Goal: Task Accomplishment & Management: Manage account settings

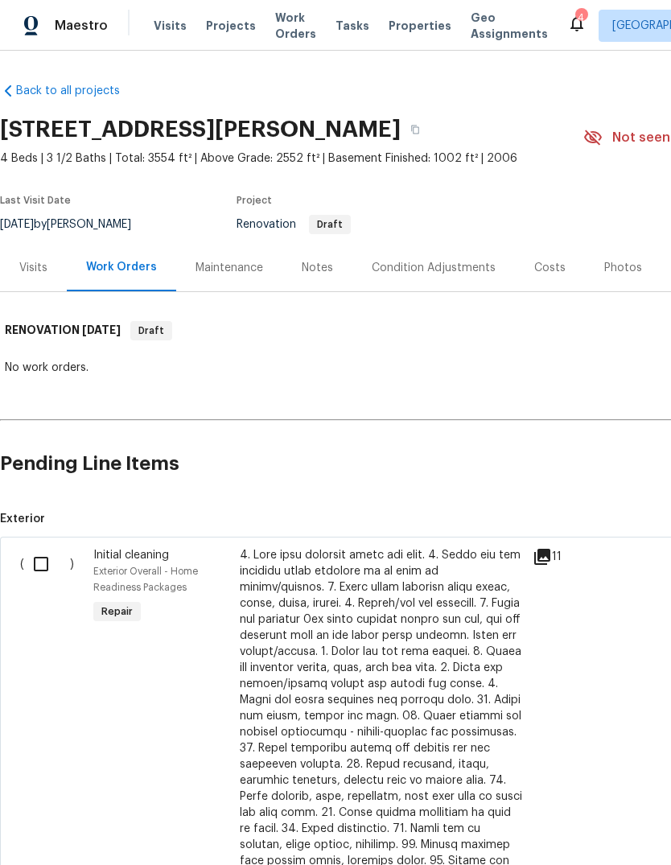
click at [422, 268] on div "Condition Adjustments" at bounding box center [434, 268] width 124 height 16
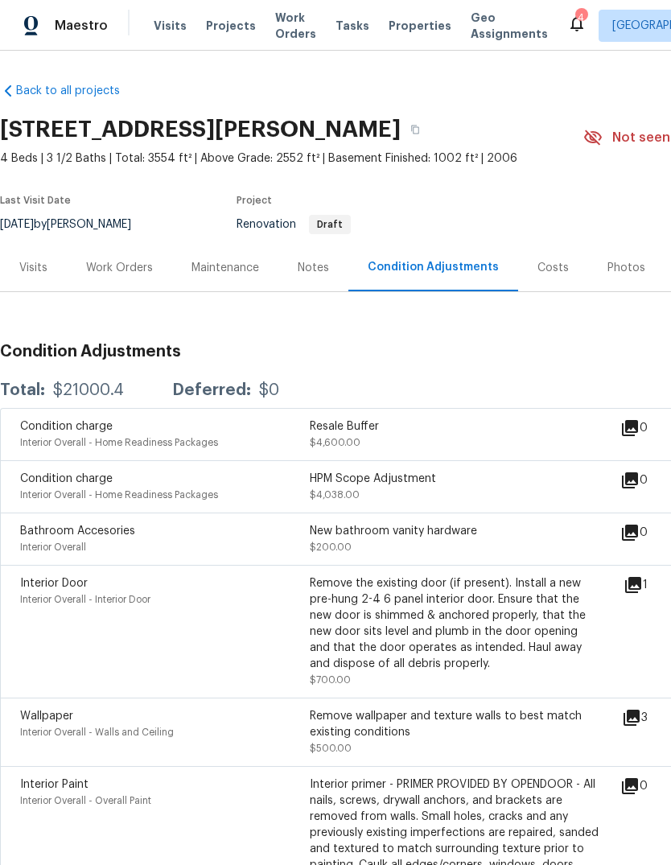
click at [33, 278] on div "Visits" at bounding box center [33, 267] width 67 height 47
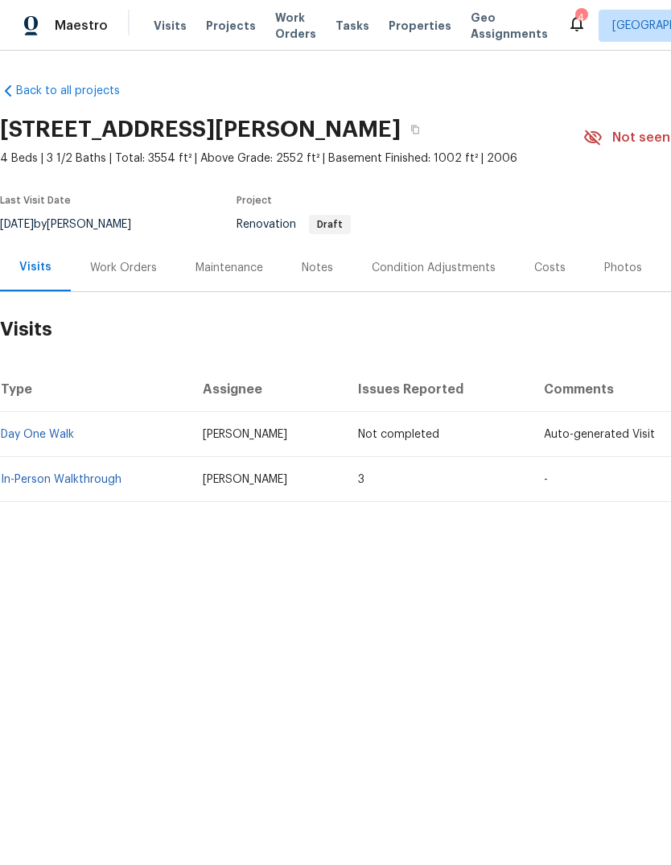
click at [84, 482] on link "In-Person Walkthrough" at bounding box center [61, 479] width 121 height 11
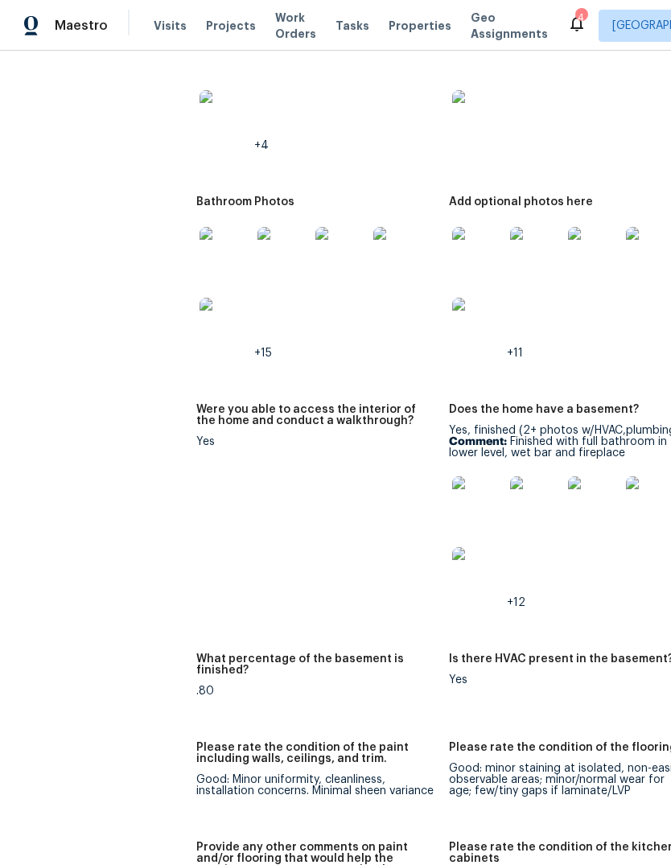
scroll to position [2470, 0]
click at [510, 501] on img at bounding box center [536, 502] width 52 height 52
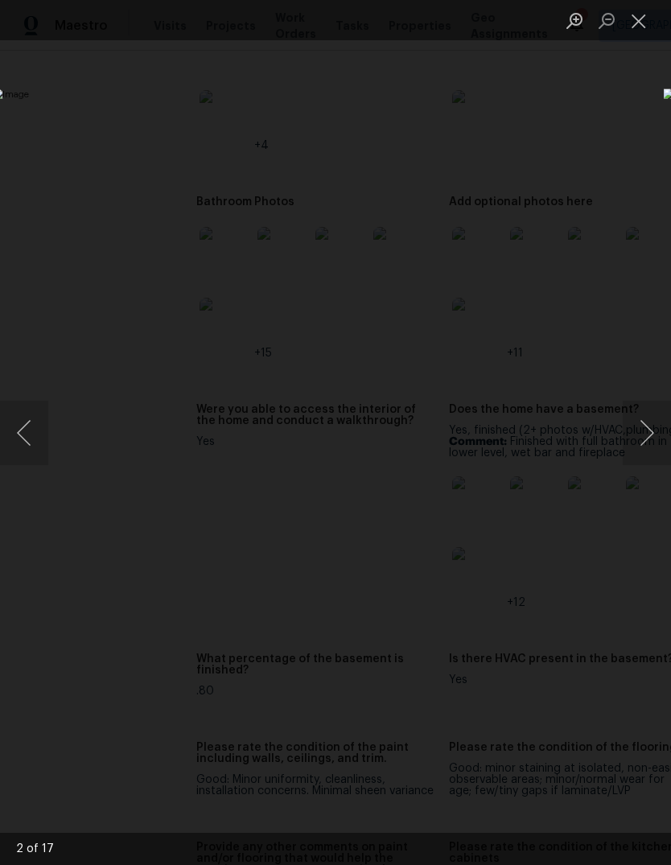
click at [645, 423] on button "Next image" at bounding box center [647, 433] width 48 height 64
click at [652, 437] on button "Next image" at bounding box center [647, 433] width 48 height 64
click at [641, 427] on button "Next image" at bounding box center [647, 433] width 48 height 64
click at [642, 427] on button "Next image" at bounding box center [647, 433] width 48 height 64
click at [644, 430] on button "Next image" at bounding box center [647, 433] width 48 height 64
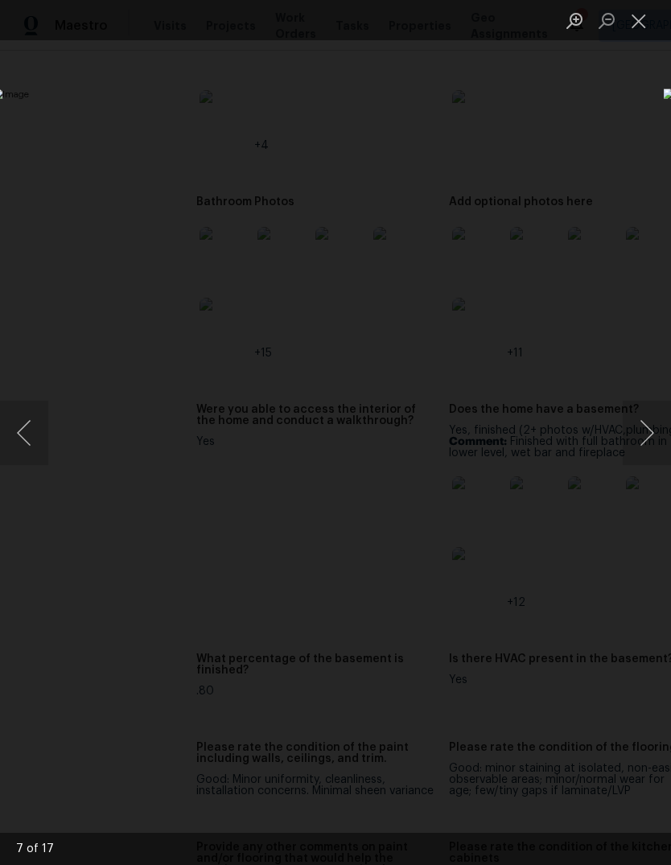
click at [39, 451] on button "Previous image" at bounding box center [24, 433] width 48 height 64
click at [648, 432] on button "Next image" at bounding box center [647, 433] width 48 height 64
click at [650, 438] on button "Next image" at bounding box center [647, 433] width 48 height 64
click at [648, 429] on button "Next image" at bounding box center [647, 433] width 48 height 64
click at [652, 427] on button "Next image" at bounding box center [647, 433] width 48 height 64
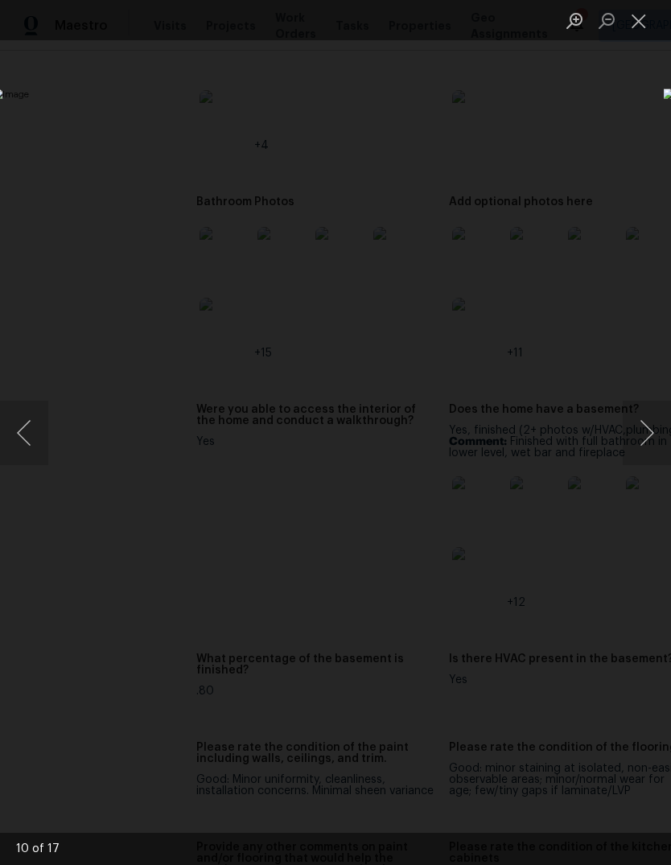
click at [641, 439] on button "Next image" at bounding box center [647, 433] width 48 height 64
click at [649, 431] on button "Next image" at bounding box center [647, 433] width 48 height 64
click at [648, 434] on button "Next image" at bounding box center [647, 433] width 48 height 64
click at [649, 439] on button "Next image" at bounding box center [647, 433] width 48 height 64
click at [636, 445] on button "Next image" at bounding box center [647, 433] width 48 height 64
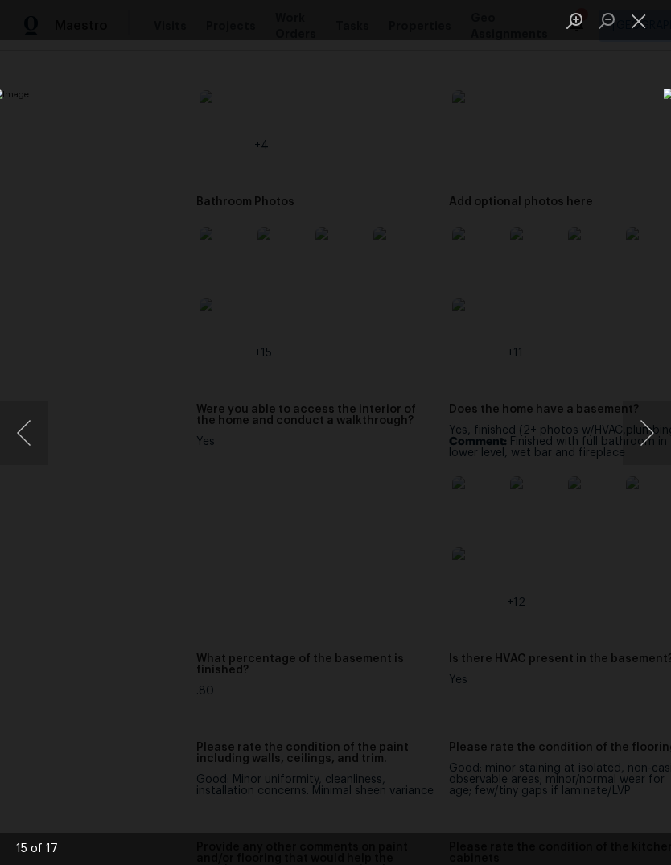
click at [642, 439] on button "Next image" at bounding box center [647, 433] width 48 height 64
click at [641, 436] on button "Next image" at bounding box center [647, 433] width 48 height 64
click at [641, 438] on button "Next image" at bounding box center [647, 433] width 48 height 64
click at [645, 431] on button "Next image" at bounding box center [647, 433] width 48 height 64
click at [644, 12] on button "Close lightbox" at bounding box center [639, 20] width 32 height 28
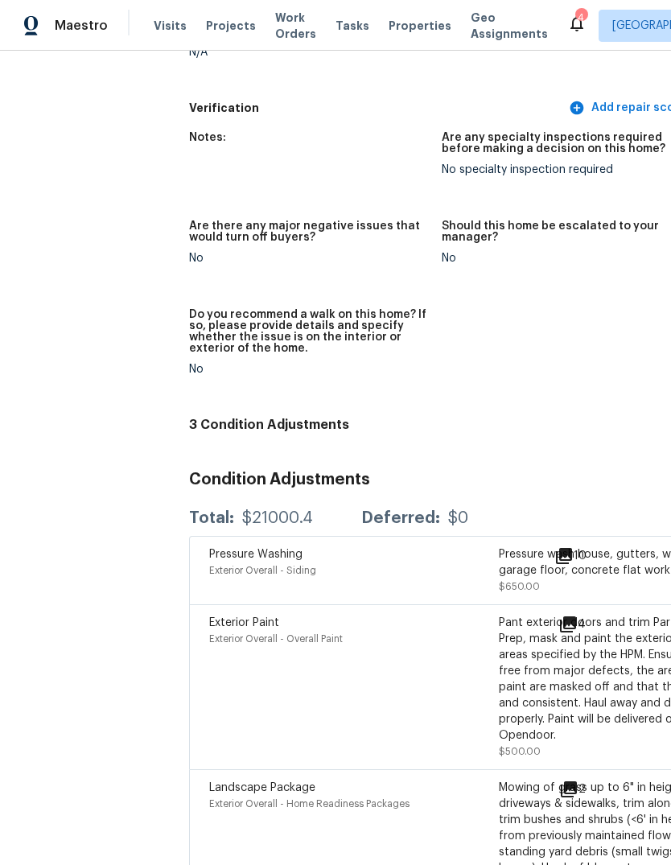
scroll to position [60, 0]
click at [643, 615] on div "Pant exterior doors and trim Partial Exterior Paint - Prep, mask and paint the …" at bounding box center [644, 679] width 290 height 129
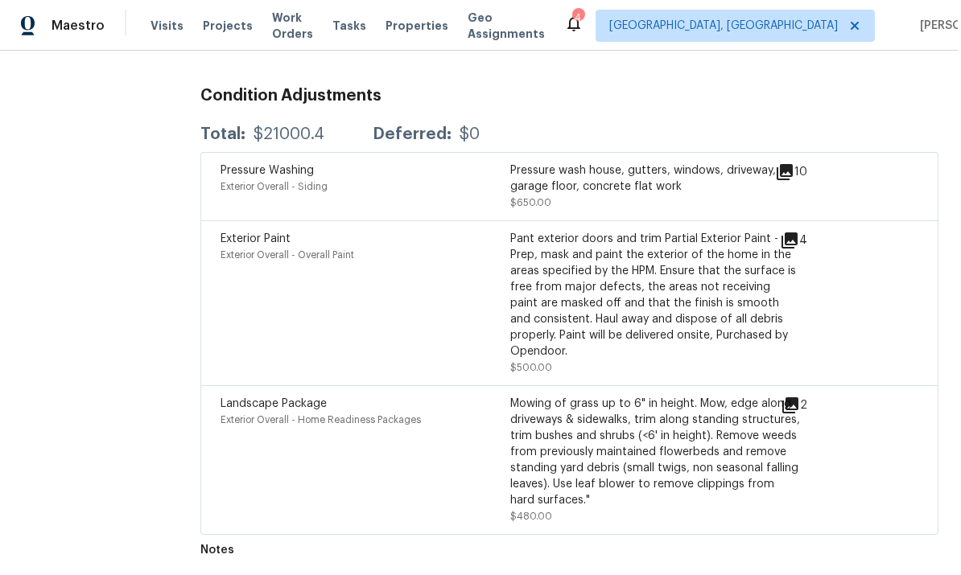
scroll to position [4201, 0]
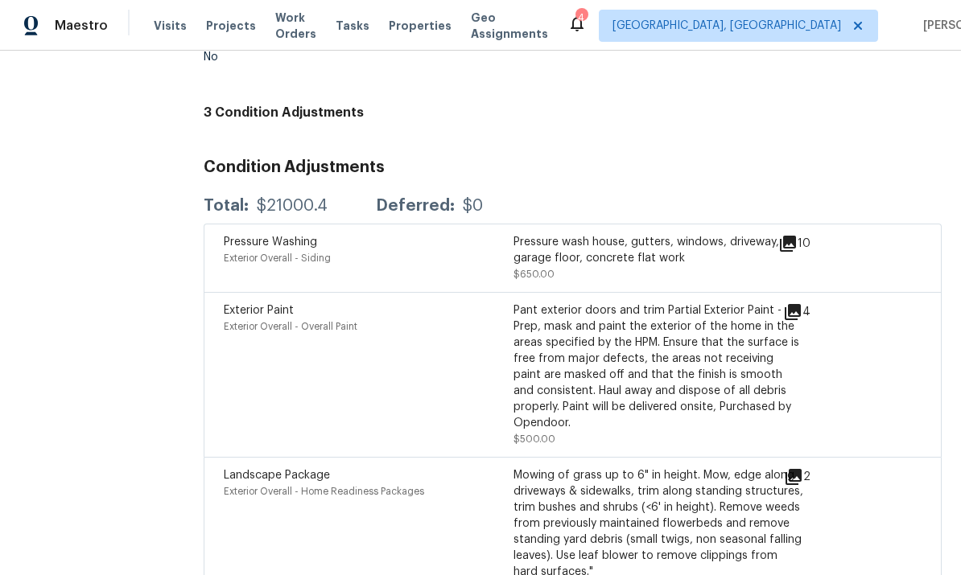
click at [670, 303] on div "4" at bounding box center [822, 312] width 79 height 19
click at [670, 304] on icon at bounding box center [793, 312] width 16 height 16
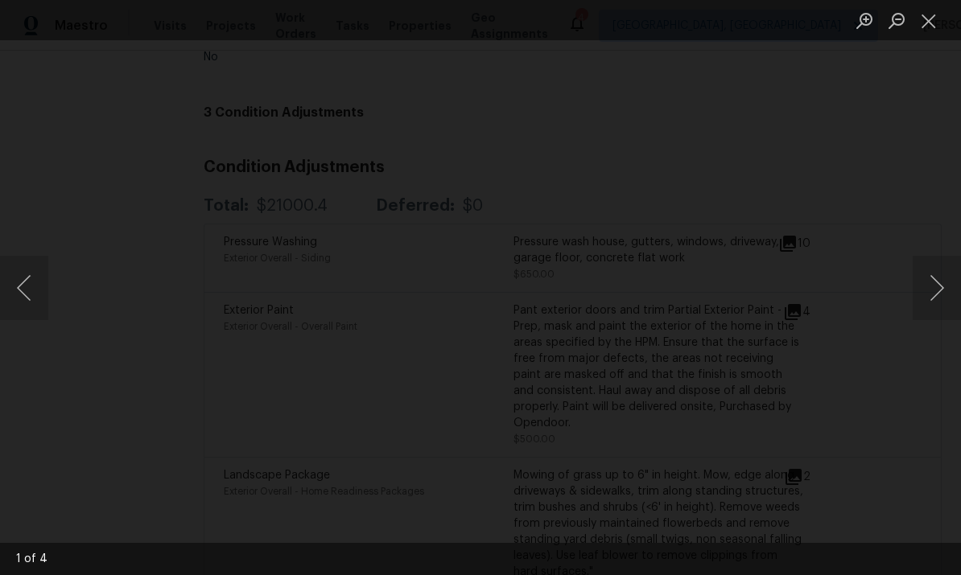
click at [670, 12] on button "Close lightbox" at bounding box center [929, 20] width 32 height 28
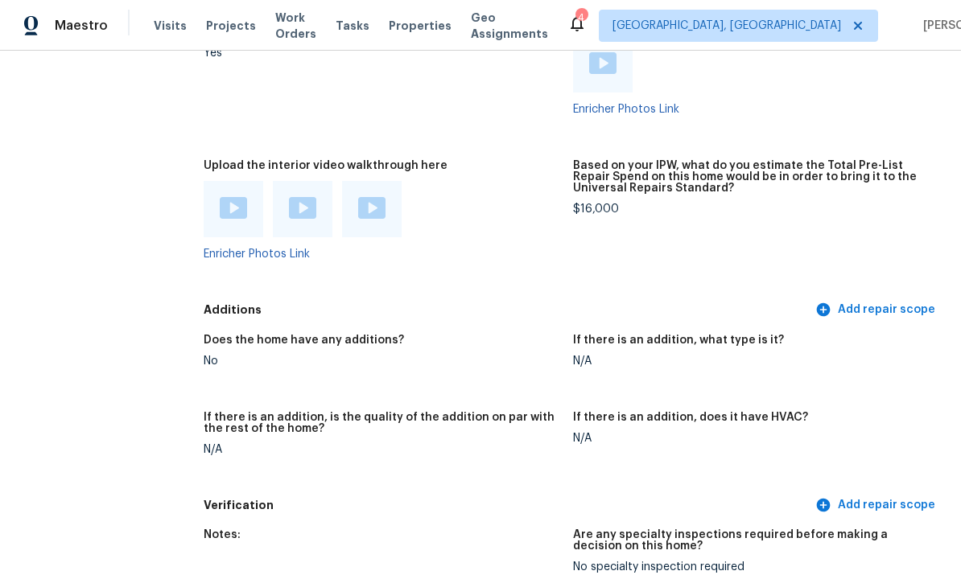
scroll to position [0, 0]
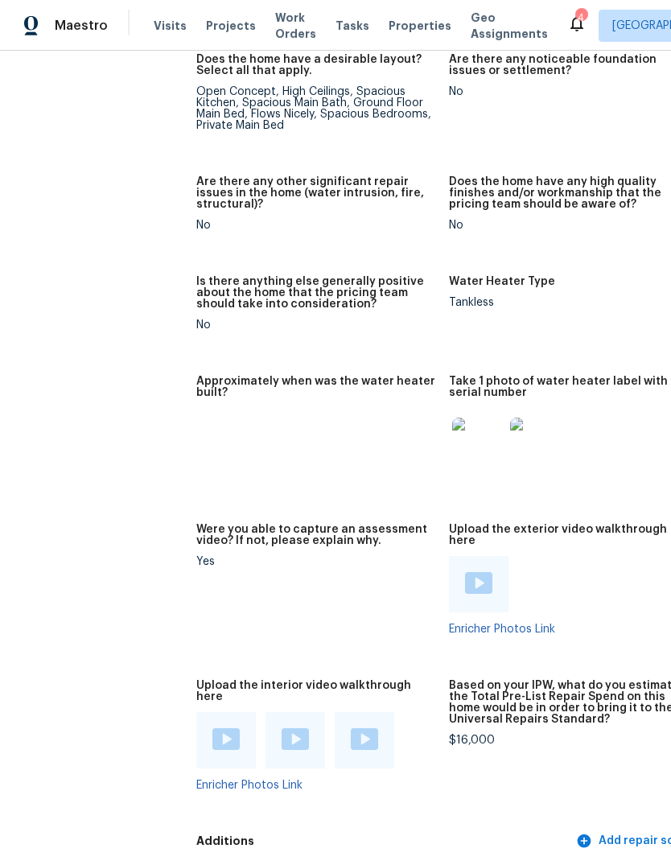
click at [212, 728] on img at bounding box center [225, 739] width 27 height 22
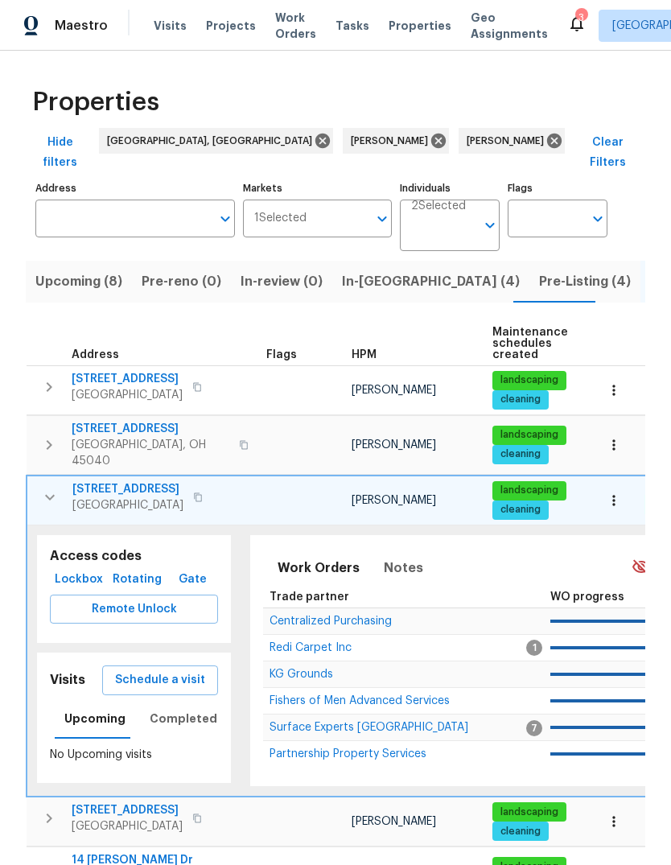
click at [650, 270] on span "Listed (15)" at bounding box center [683, 281] width 66 height 23
click at [459, 213] on input "Individuals" at bounding box center [443, 232] width 64 height 38
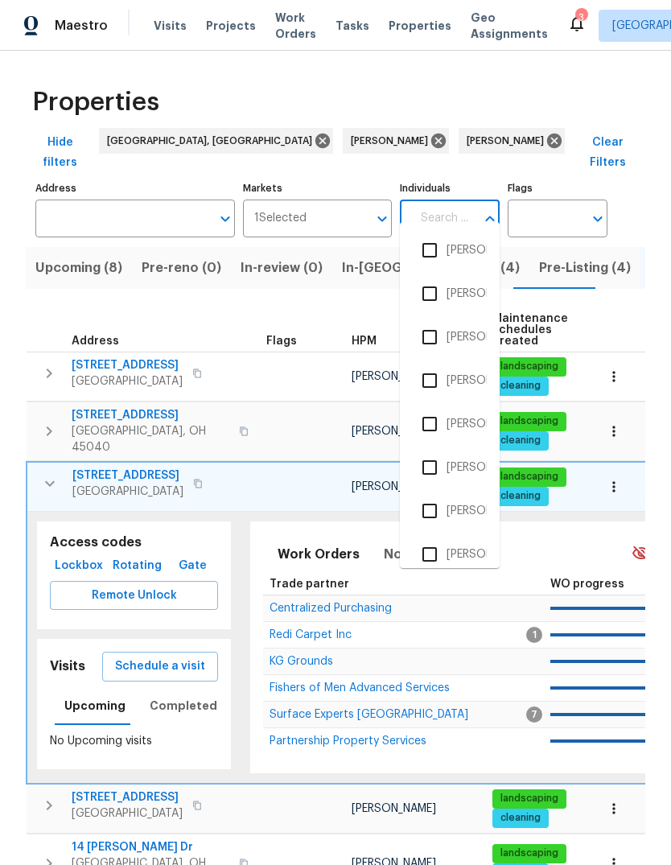
click at [442, 200] on input "Individuals" at bounding box center [443, 219] width 64 height 38
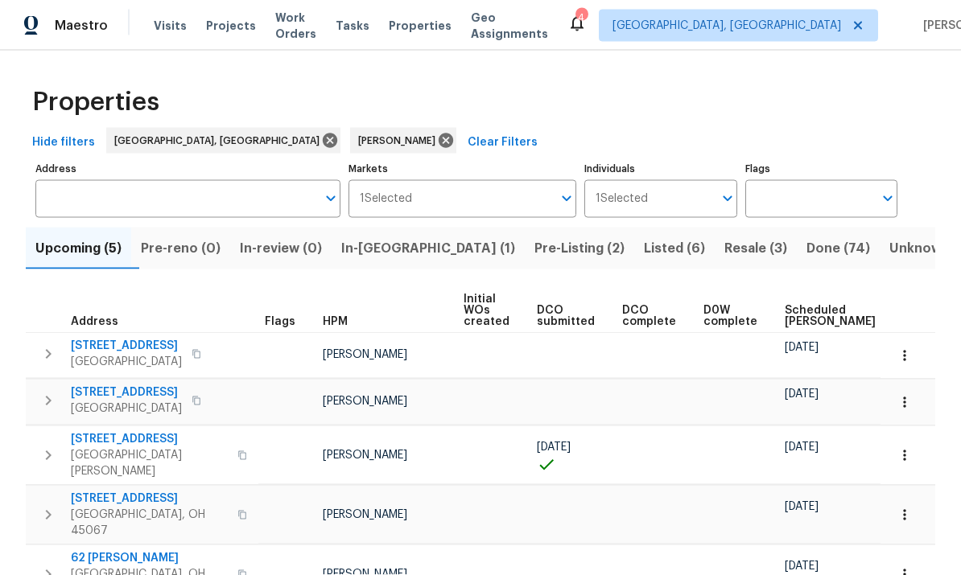
scroll to position [54, 0]
click at [644, 237] on span "Listed (6)" at bounding box center [674, 248] width 61 height 23
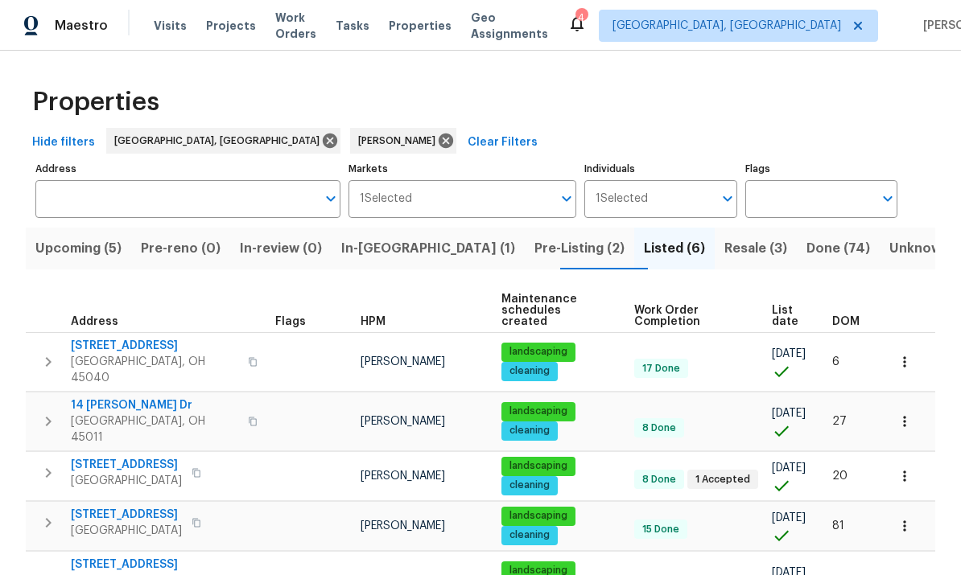
click at [534, 259] on span "Pre-Listing (2)" at bounding box center [579, 248] width 90 height 23
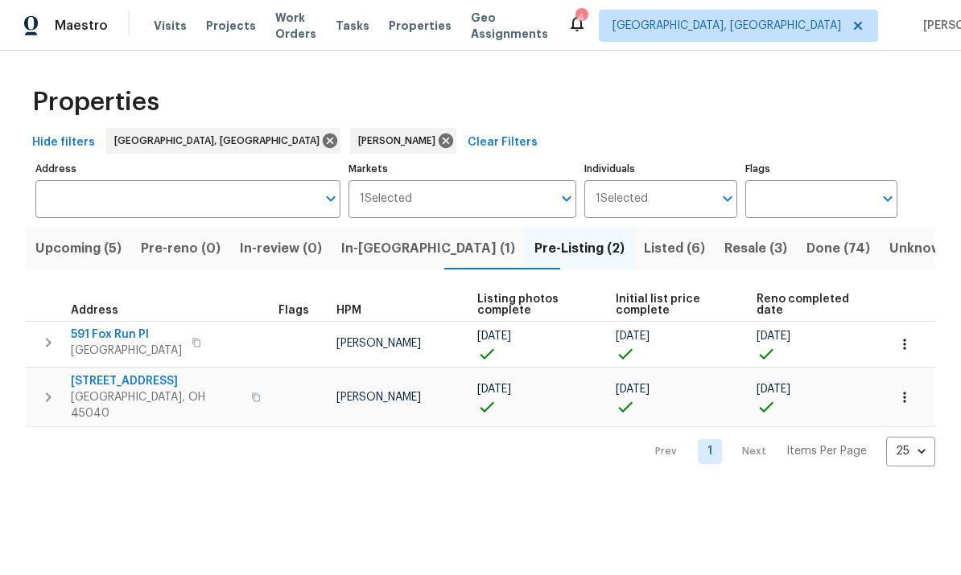
click at [109, 387] on span "5819 Deer Run Dr" at bounding box center [156, 381] width 171 height 16
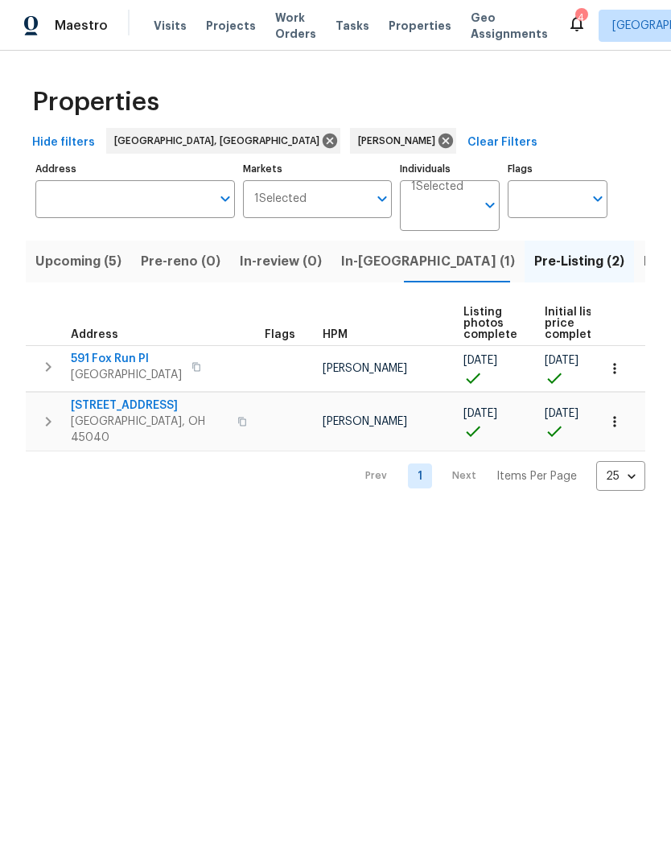
click at [92, 262] on span "Upcoming (5)" at bounding box center [78, 261] width 86 height 23
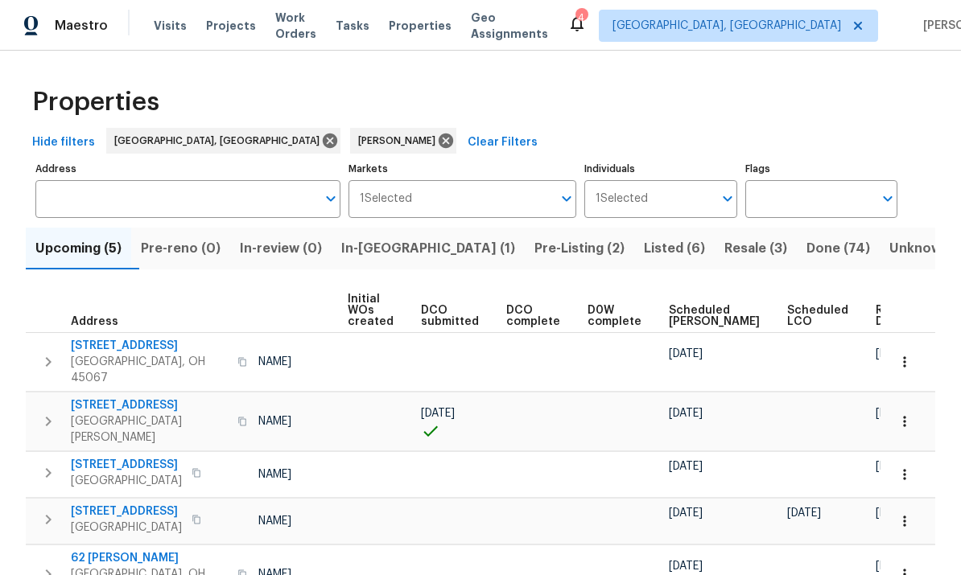
scroll to position [0, 115]
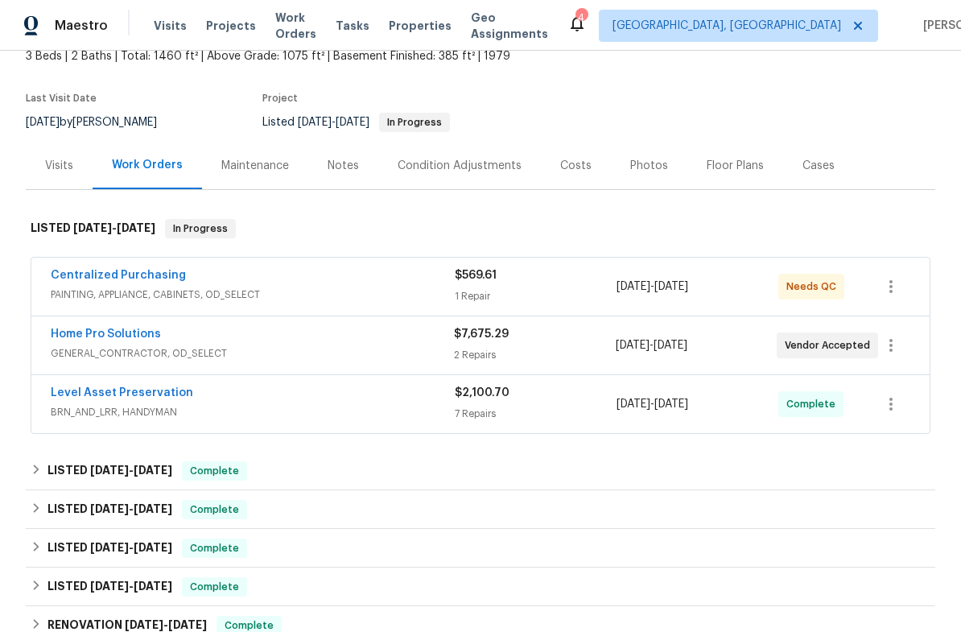
scroll to position [103, 0]
click at [91, 278] on link "Centralized Purchasing" at bounding box center [118, 274] width 135 height 11
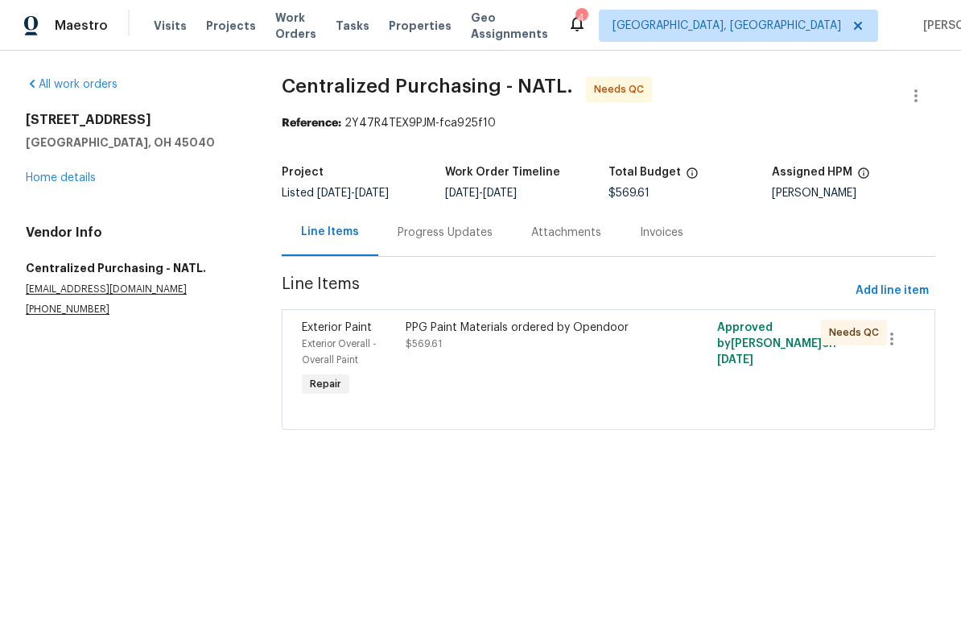
click at [512, 345] on div "PPG Paint Materials ordered by Opendoor $569.61" at bounding box center [531, 335] width 250 height 32
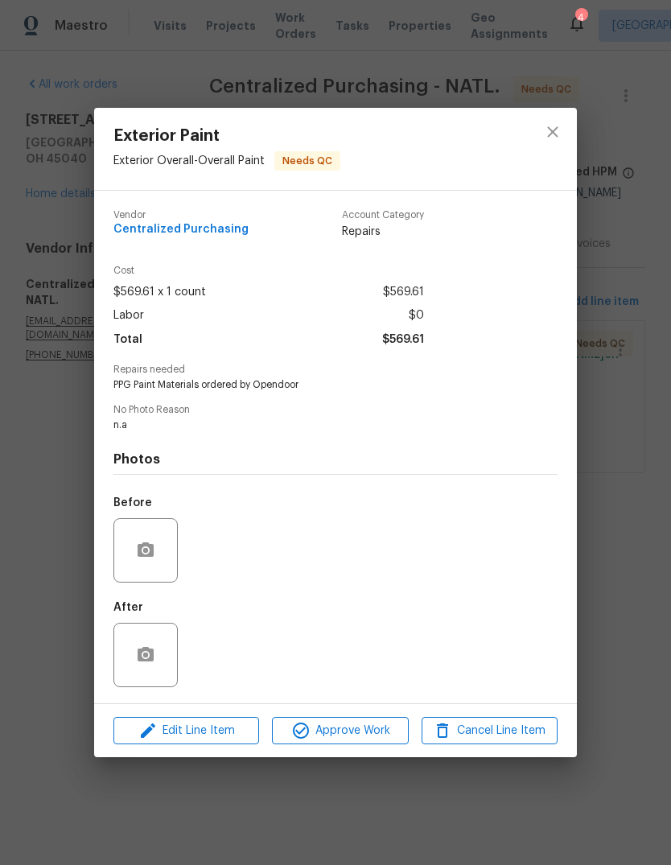
scroll to position [74, 0]
click at [368, 631] on span "Approve Work" at bounding box center [340, 731] width 126 height 20
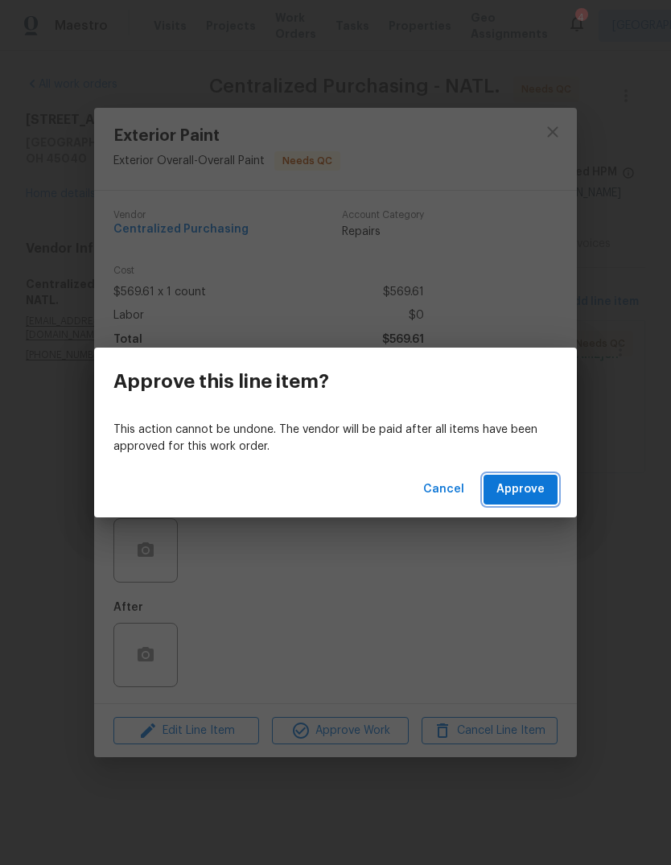
click at [521, 497] on span "Approve" at bounding box center [521, 490] width 48 height 20
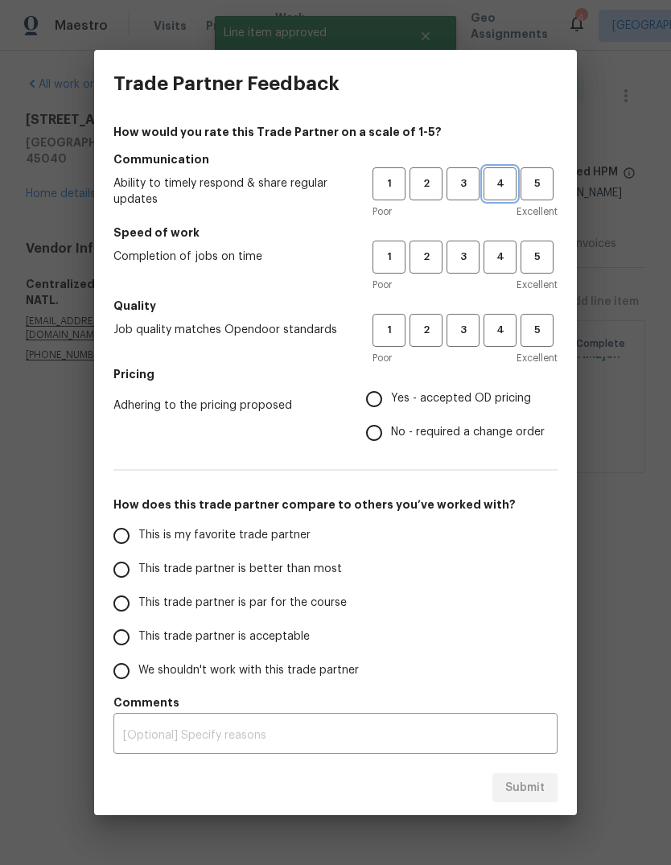
click at [504, 167] on button "4" at bounding box center [500, 183] width 33 height 33
click at [511, 249] on span "4" at bounding box center [500, 257] width 30 height 19
click at [515, 339] on button "4" at bounding box center [500, 330] width 33 height 33
click at [383, 394] on input "Yes - accepted OD pricing" at bounding box center [374, 399] width 34 height 34
radio input "true"
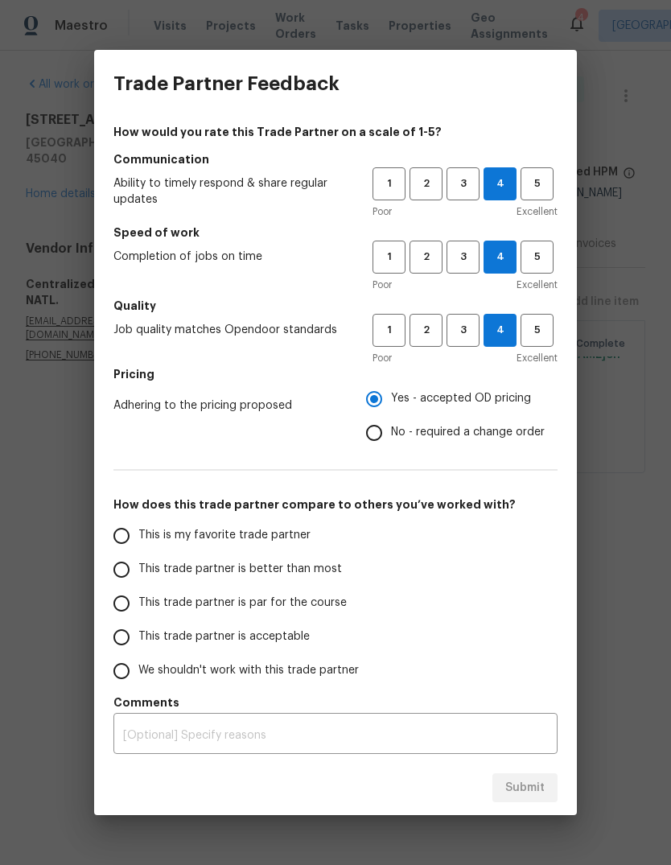
click at [138, 531] on input "This is my favorite trade partner" at bounding box center [122, 536] width 34 height 34
radio input "false"
click at [171, 558] on label "This trade partner is better than most" at bounding box center [232, 570] width 254 height 34
click at [138, 558] on input "This trade partner is better than most" at bounding box center [122, 570] width 34 height 34
click at [530, 631] on button "Submit" at bounding box center [524, 788] width 65 height 30
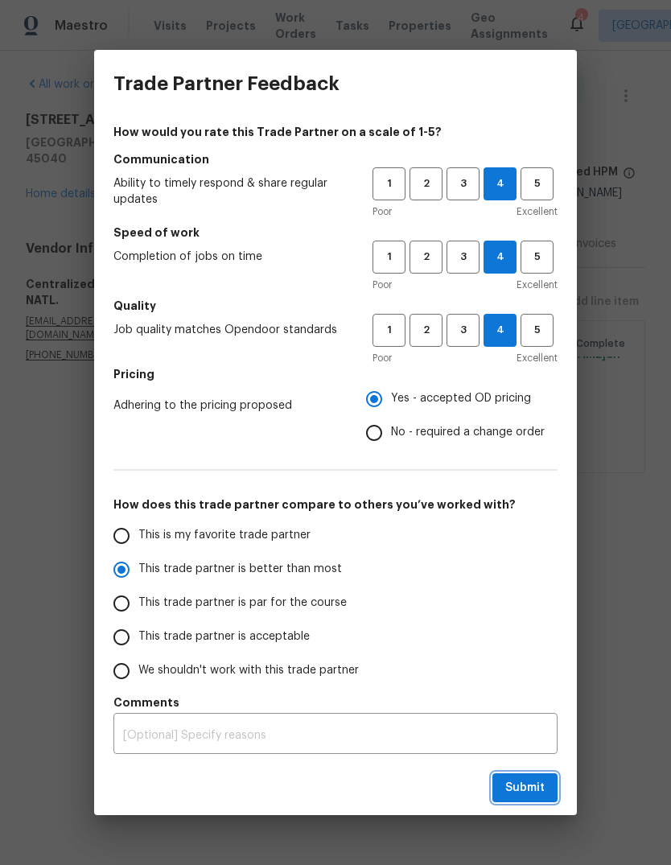
radio input "true"
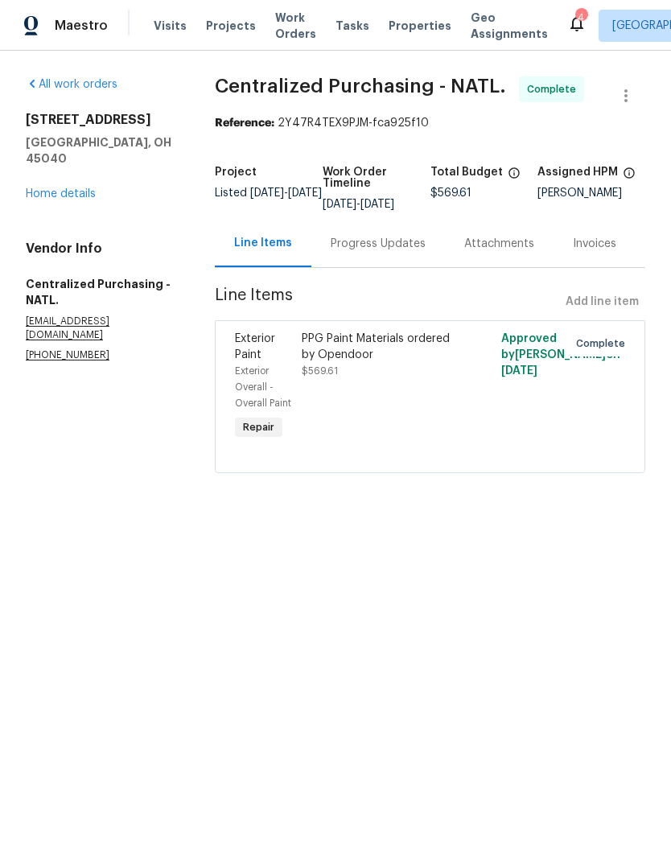
click at [19, 518] on div "All work orders 5819 Deer Run Dr Mason, OH 45040 Home details Vendor Info Centr…" at bounding box center [335, 285] width 671 height 468
